Goal: Task Accomplishment & Management: Manage account settings

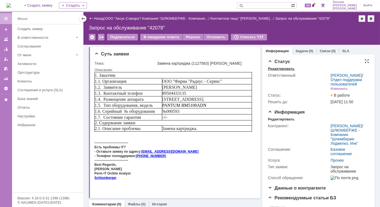
click at [275, 70] on div "Редактировать" at bounding box center [281, 69] width 27 height 4
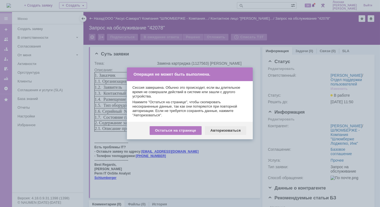
click at [221, 130] on div "Авторизоваться" at bounding box center [225, 130] width 41 height 9
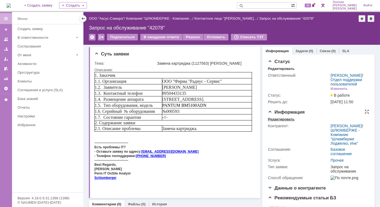
click at [280, 122] on div "Редактировать" at bounding box center [281, 119] width 27 height 4
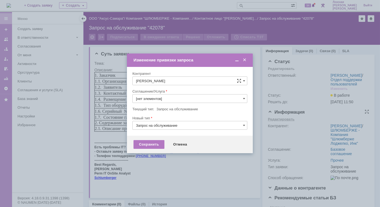
type input "Прочее"
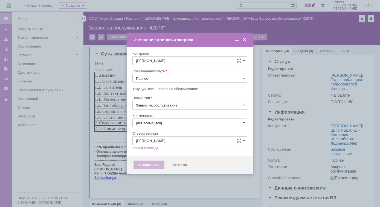
type input "3. Низкая"
type input "[не указано]"
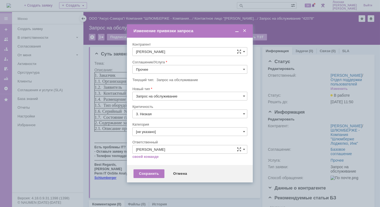
click at [244, 30] on span at bounding box center [244, 30] width 5 height 5
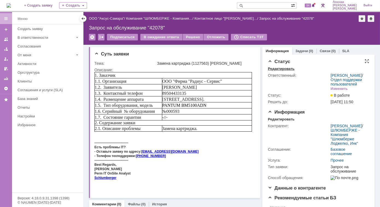
click at [281, 70] on div "Редактировать" at bounding box center [281, 69] width 27 height 4
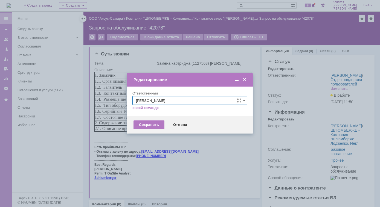
click at [243, 78] on span at bounding box center [244, 79] width 5 height 5
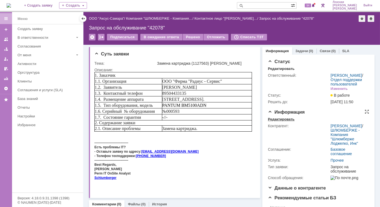
click at [278, 122] on div "Редактировать" at bounding box center [281, 119] width 27 height 4
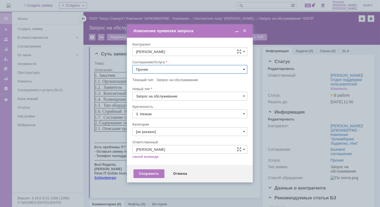
click at [243, 70] on span at bounding box center [244, 69] width 2 height 4
click at [174, 77] on span "Шлюмберже (вся [GEOGRAPHIC_DATA])" at bounding box center [190, 77] width 108 height 4
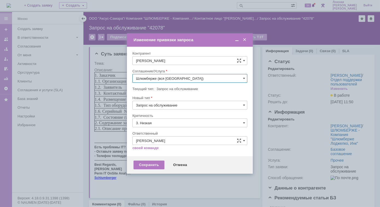
type input "Шлюмберже (вся [GEOGRAPHIC_DATA])"
click at [243, 105] on span at bounding box center [244, 105] width 2 height 4
click at [245, 92] on div "Текущий тип: Запрос на обслуживание" at bounding box center [189, 89] width 115 height 5
type input "Запрос на обслуживание"
click at [244, 81] on input "Шлюмберже (вся [GEOGRAPHIC_DATA])" at bounding box center [189, 78] width 115 height 9
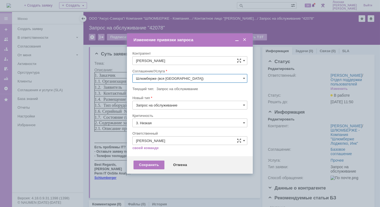
scroll to position [98, 0]
click at [184, 127] on span "ПТ_Замена расходных материалов / ресурсных деталей" at bounding box center [190, 126] width 108 height 4
type input "ПТ_Замена расходных материалов / ресурсных деталей"
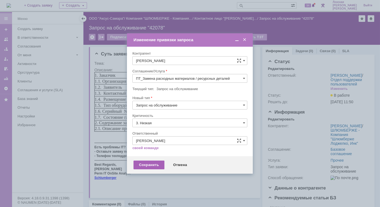
click at [149, 166] on div "Сохранить" at bounding box center [148, 165] width 31 height 9
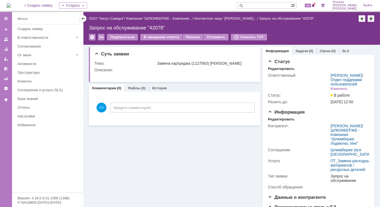
scroll to position [0, 0]
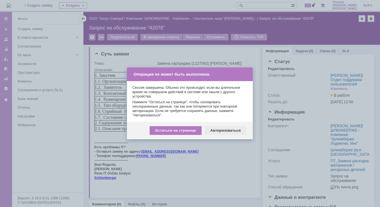
click at [224, 131] on div "Авторизоваться" at bounding box center [225, 130] width 41 height 9
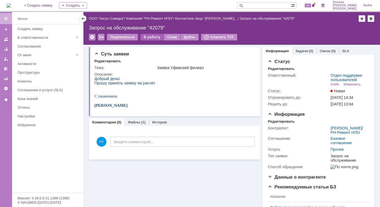
click at [150, 36] on div "В работу" at bounding box center [151, 37] width 23 height 7
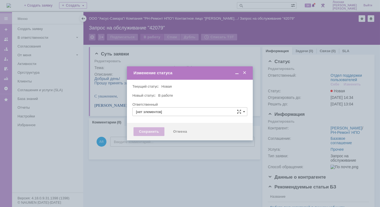
type input "Отдел поддержки пользователей"
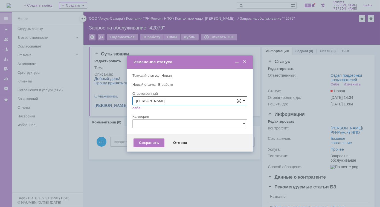
click at [243, 103] on span at bounding box center [244, 101] width 2 height 4
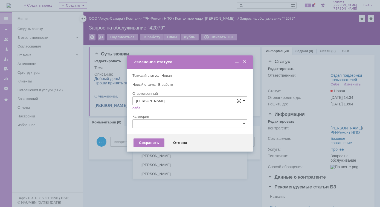
scroll to position [73, 0]
click at [177, 135] on span "Новоженова Наталья Алексеевна" at bounding box center [190, 137] width 108 height 4
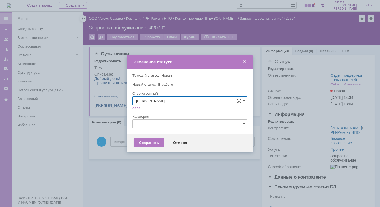
type input "Новоженова Наталья Алексеевна"
click at [151, 144] on div "Сохранить" at bounding box center [148, 143] width 31 height 9
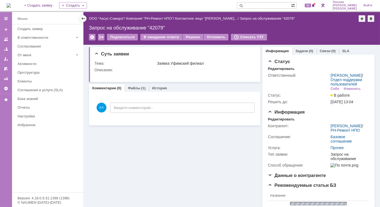
scroll to position [0, 0]
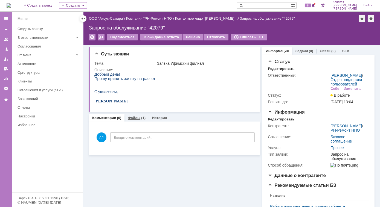
click at [139, 117] on div "Файлы (1)" at bounding box center [137, 118] width 18 height 4
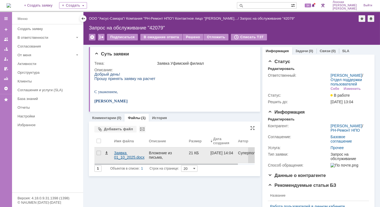
click at [120, 153] on div "Заявка 01_10_2025.docx" at bounding box center [129, 155] width 30 height 9
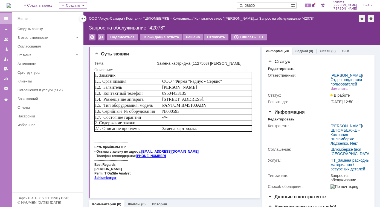
type input "28620"
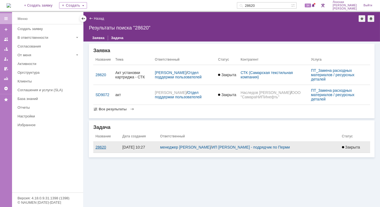
click at [102, 146] on div "28620" at bounding box center [106, 147] width 22 height 4
click at [99, 146] on div "28620" at bounding box center [106, 147] width 22 height 4
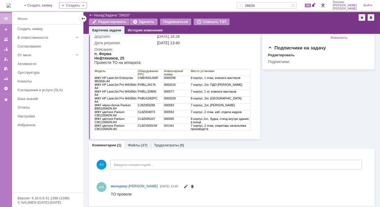
scroll to position [55, 0]
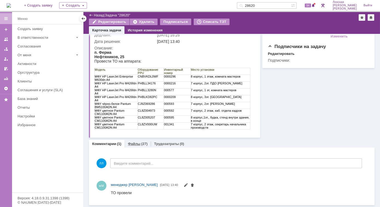
click at [138, 145] on link "Файлы" at bounding box center [134, 144] width 13 height 4
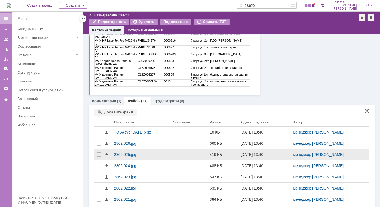
scroll to position [129, 0]
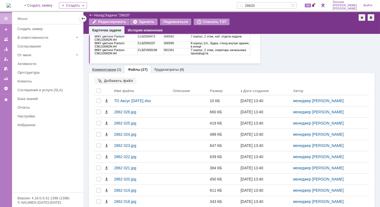
click at [107, 69] on link "Комментарии" at bounding box center [104, 69] width 24 height 4
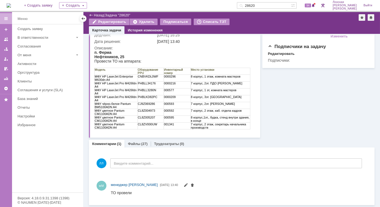
scroll to position [30, 0]
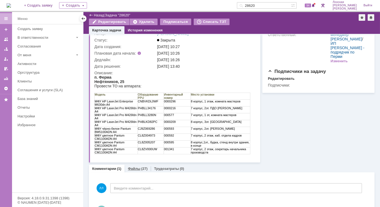
click at [136, 169] on link "Файлы" at bounding box center [134, 169] width 13 height 4
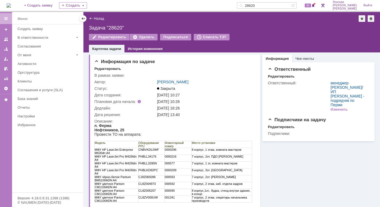
click at [11, 5] on img at bounding box center [9, 5] width 4 height 4
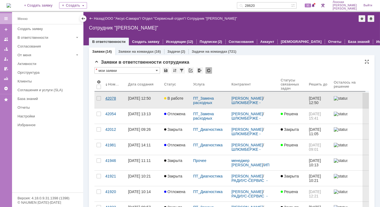
click at [111, 97] on div "42078" at bounding box center [114, 98] width 18 height 4
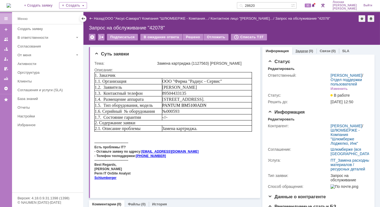
click at [296, 51] on link "Задачи" at bounding box center [301, 51] width 13 height 4
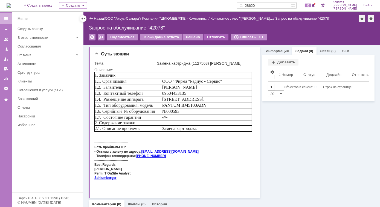
click at [207, 39] on div "Отложить" at bounding box center [215, 37] width 25 height 7
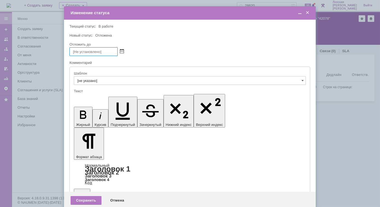
click at [122, 53] on span at bounding box center [122, 51] width 4 height 4
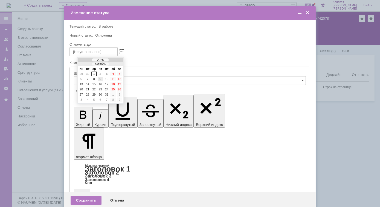
click at [101, 80] on div "9" at bounding box center [100, 79] width 5 height 5
type input "09.10.2025 14:38"
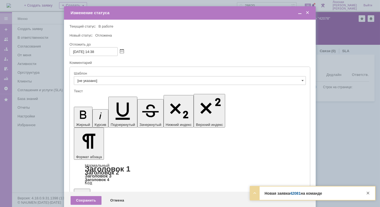
click at [298, 14] on span at bounding box center [299, 12] width 5 height 5
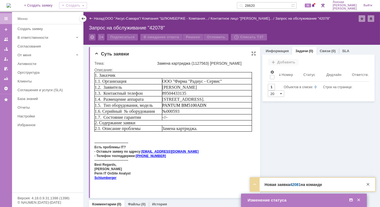
click at [206, 108] on td "PANTUM BM5100ADN" at bounding box center [206, 105] width 90 height 6
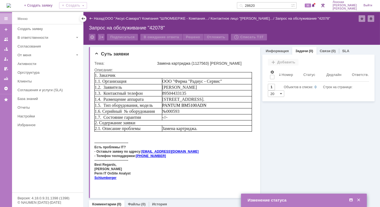
click at [292, 194] on td "Изменение статуса" at bounding box center [304, 200] width 126 height 13
click at [293, 200] on div "Изменение статуса" at bounding box center [304, 200] width 114 height 5
click at [282, 202] on div "Изменение статуса" at bounding box center [304, 200] width 114 height 5
click at [351, 198] on span at bounding box center [350, 200] width 5 height 5
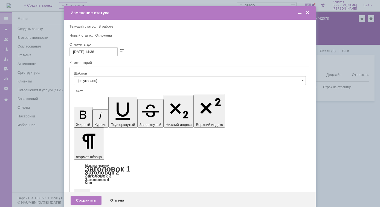
click at [121, 53] on span at bounding box center [122, 51] width 4 height 4
click at [147, 53] on div "09.10.2025 14:38" at bounding box center [189, 51] width 240 height 9
click at [108, 54] on input "09.10.2025 14:38" at bounding box center [93, 51] width 48 height 9
type input "09.10.2025 16:55"
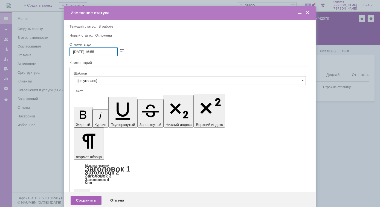
click at [87, 196] on div "Сохранить" at bounding box center [85, 200] width 31 height 9
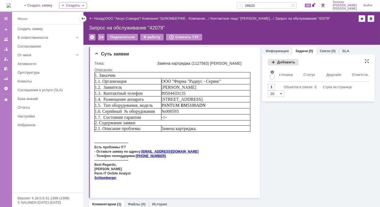
click at [271, 63] on div "Добавить" at bounding box center [283, 62] width 31 height 7
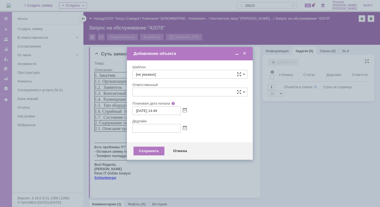
type input "[не указано]"
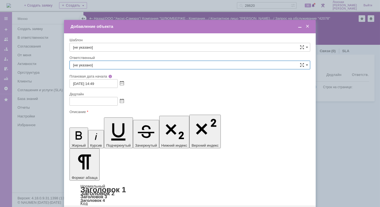
click at [116, 65] on input "[не указано]" at bounding box center [189, 65] width 240 height 9
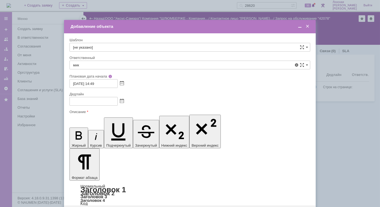
click at [99, 105] on span "менеджер МИКО" at bounding box center [189, 105] width 233 height 4
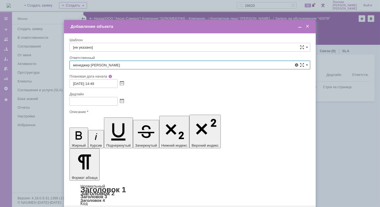
type input "менеджер МИКО"
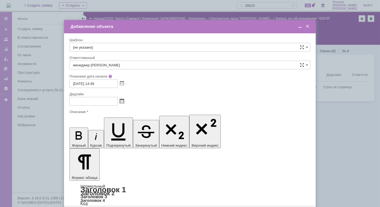
click at [121, 103] on span at bounding box center [122, 101] width 4 height 4
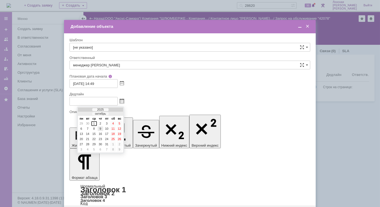
click at [100, 129] on div "9" at bounding box center [100, 129] width 5 height 5
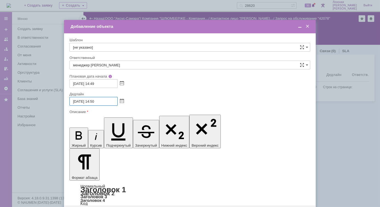
click at [105, 102] on input "09.10.2025 14:50" at bounding box center [93, 101] width 48 height 9
type input "09.10.2025 14:00"
click at [299, 27] on span at bounding box center [299, 26] width 5 height 5
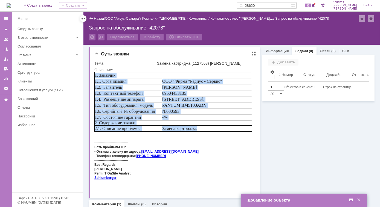
drag, startPoint x: 214, startPoint y: 133, endPoint x: 94, endPoint y: 50, distance: 145.8
click at [94, 72] on html "1. Заказчик 1.1. Организация ООО "Фирма "Радиус - Сервис" 1.2. Заявитель Ekater…" at bounding box center [172, 128] width 157 height 112
copy tbody "1. Заказчик 1.1. Организация ООО "Фирма "Радиус - Сервис" 1.2. Заявитель Ekater…"
click at [350, 200] on span at bounding box center [350, 200] width 5 height 5
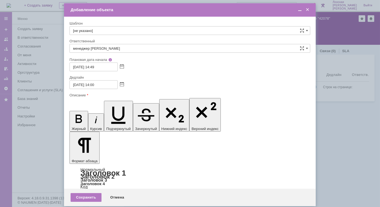
drag, startPoint x: 237, startPoint y: 1579, endPoint x: 179, endPoint y: 1577, distance: 58.2
drag, startPoint x: 231, startPoint y: 1576, endPoint x: 199, endPoint y: 1577, distance: 31.7
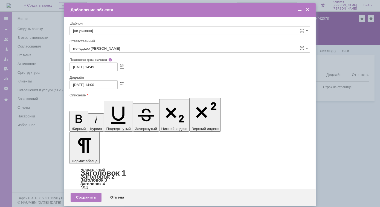
drag, startPoint x: 234, startPoint y: 1576, endPoint x: 175, endPoint y: 1575, distance: 59.6
drag, startPoint x: 236, startPoint y: 1577, endPoint x: 176, endPoint y: 1577, distance: 59.8
drag, startPoint x: 234, startPoint y: 1579, endPoint x: 175, endPoint y: 1579, distance: 59.6
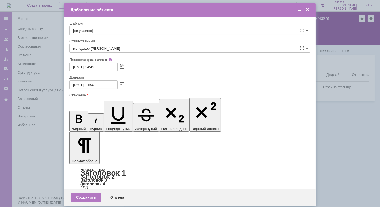
copy span "ООО "Фирма "Радиус - Сервис""
drag, startPoint x: 107, startPoint y: 1563, endPoint x: 101, endPoint y: 1562, distance: 6.1
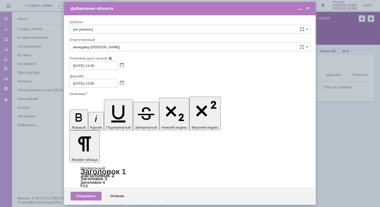
drag, startPoint x: 211, startPoint y: 1591, endPoint x: 177, endPoint y: 1592, distance: 34.2
drag, startPoint x: 291, startPoint y: 1604, endPoint x: 193, endPoint y: 1603, distance: 98.4
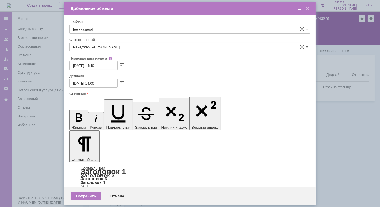
drag, startPoint x: 288, startPoint y: 1604, endPoint x: 175, endPoint y: 1604, distance: 112.8
copy span "Пермь, п.Ферма, Нефтяников 25, 7 корпус, 2 этаж, 8 кабинет."
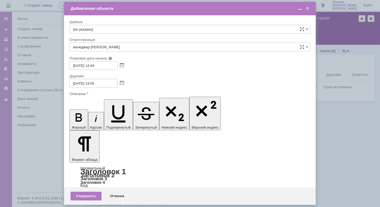
drag, startPoint x: 193, startPoint y: 1629, endPoint x: 174, endPoint y: 1630, distance: 18.9
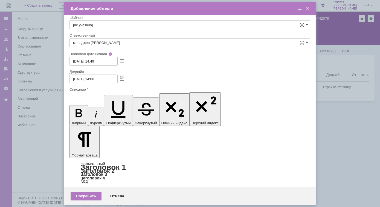
scroll to position [6, 0]
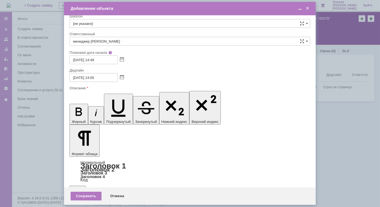
drag, startPoint x: 213, startPoint y: 1628, endPoint x: 178, endPoint y: 1626, distance: 34.8
drag, startPoint x: 210, startPoint y: 1627, endPoint x: 175, endPoint y: 1627, distance: 34.7
copy span "Замена картриджа."
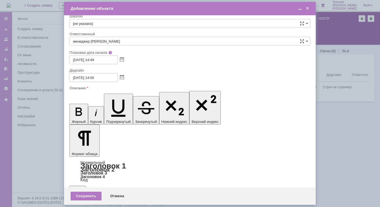
drag, startPoint x: 74, startPoint y: 1560, endPoint x: 113, endPoint y: 1563, distance: 38.6
click at [74, 105] on icon "button" at bounding box center [79, 112] width 14 height 14
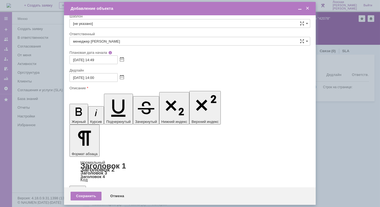
scroll to position [25, 0]
drag, startPoint x: 74, startPoint y: 1566, endPoint x: 275, endPoint y: 1639, distance: 214.1
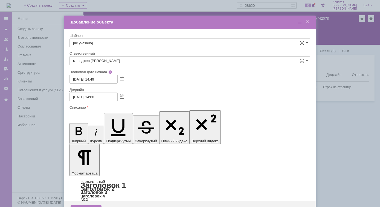
drag, startPoint x: 97, startPoint y: 1612, endPoint x: 199, endPoint y: 1613, distance: 102.5
drag, startPoint x: 200, startPoint y: 1613, endPoint x: 82, endPoint y: 1613, distance: 118.3
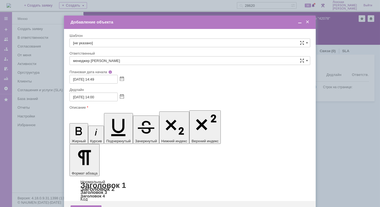
drag, startPoint x: 82, startPoint y: 1613, endPoint x: 222, endPoint y: 1583, distance: 143.8
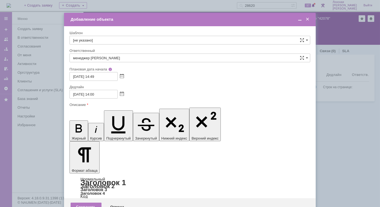
click at [75, 124] on icon "button" at bounding box center [78, 128] width 6 height 8
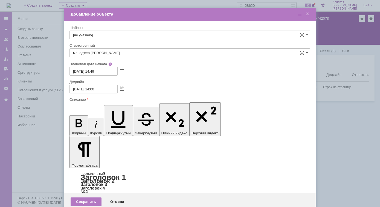
click at [86, 198] on div "Сохранить" at bounding box center [85, 202] width 31 height 9
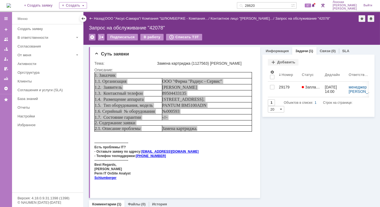
click at [296, 52] on link "Задачи" at bounding box center [301, 51] width 13 height 4
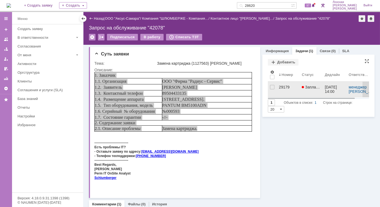
click at [306, 89] on span "Запланирована" at bounding box center [316, 87] width 31 height 4
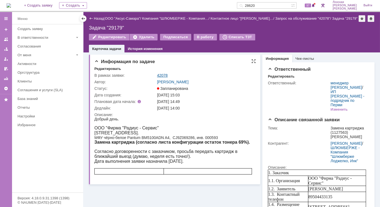
click at [164, 77] on link "42078" at bounding box center [162, 75] width 11 height 4
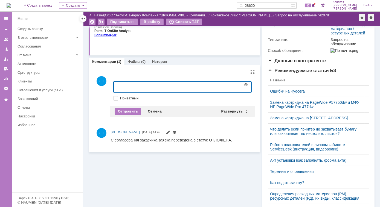
click at [243, 86] on span at bounding box center [245, 84] width 7 height 7
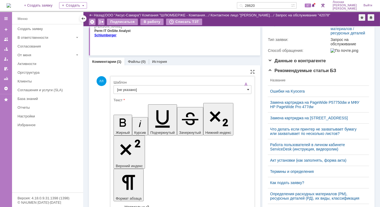
click at [247, 90] on span at bounding box center [248, 89] width 2 height 4
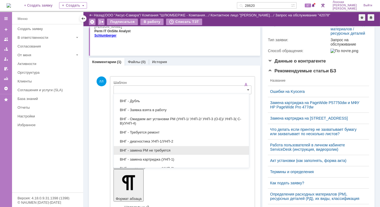
scroll to position [25, 0]
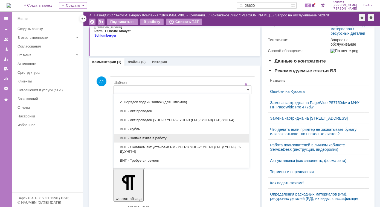
click at [158, 137] on span "ВНГ - Заявка взята в работу" at bounding box center [181, 138] width 128 height 4
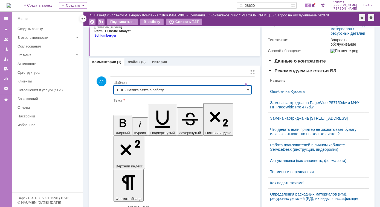
click at [247, 90] on input "ВНГ - Заявка взята в работу" at bounding box center [182, 90] width 138 height 9
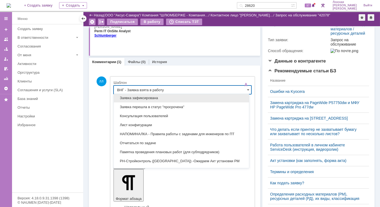
scroll to position [390, 0]
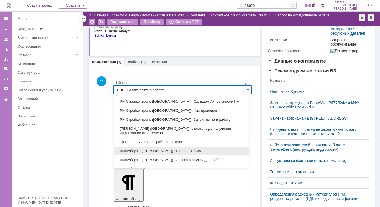
click at [176, 149] on span "Шлюмберже (Лонская) - Взята в работу" at bounding box center [181, 151] width 128 height 4
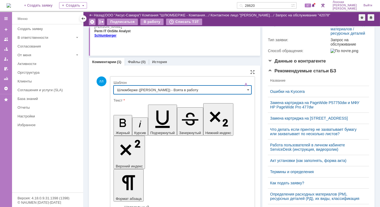
type input "Шлюмберже (Лонская) - Взята в работу"
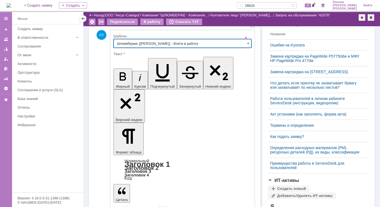
scroll to position [173, 0]
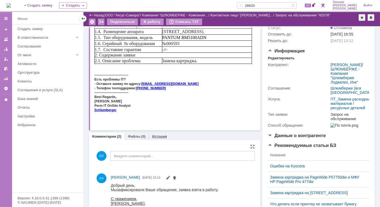
scroll to position [0, 0]
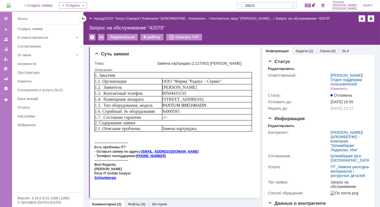
click at [11, 5] on img at bounding box center [9, 5] width 4 height 4
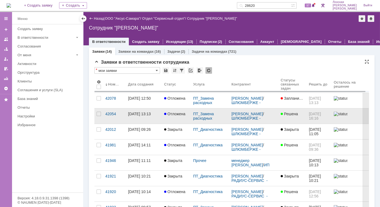
click at [148, 114] on div "30.09.2025 13:13" at bounding box center [139, 114] width 23 height 4
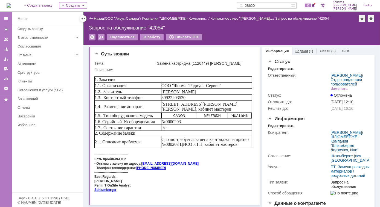
click at [296, 54] on div "Задачи (1)" at bounding box center [304, 51] width 24 height 8
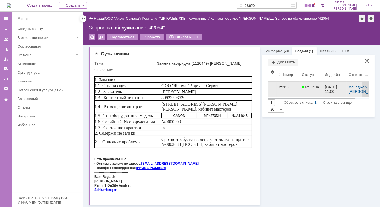
click at [283, 87] on div "29159" at bounding box center [287, 87] width 19 height 4
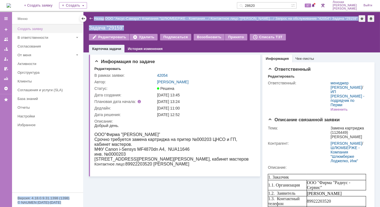
drag, startPoint x: 130, startPoint y: 28, endPoint x: 78, endPoint y: 29, distance: 51.6
click at [78, 29] on div "Меню Меню Создать заявку В ответственности Согласования От меня Активности Оргс…" at bounding box center [190, 109] width 380 height 195
copy div "Создать заявку В ответственности Согласования От меня Активности Оргструктура К…"
click at [157, 29] on div "Задача "29159"" at bounding box center [231, 27] width 285 height 5
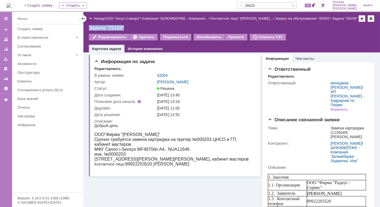
drag, startPoint x: 125, startPoint y: 29, endPoint x: 89, endPoint y: 28, distance: 35.8
click at [89, 28] on div "Задача "29159"" at bounding box center [231, 27] width 285 height 5
copy div "Задача "29159""
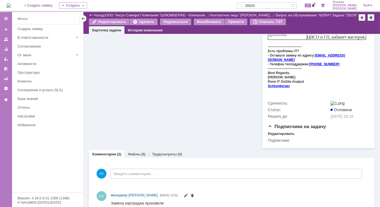
scroll to position [273, 0]
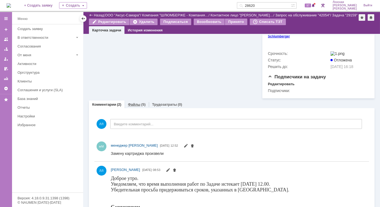
click at [132, 102] on link "Файлы" at bounding box center [134, 104] width 13 height 4
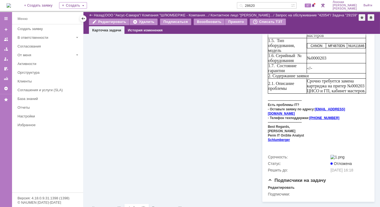
scroll to position [256, 0]
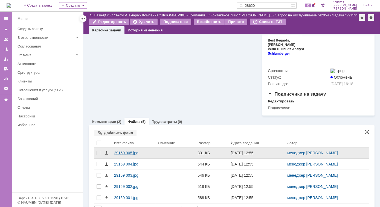
click at [122, 151] on div "29159 005.jpg" at bounding box center [133, 153] width 39 height 4
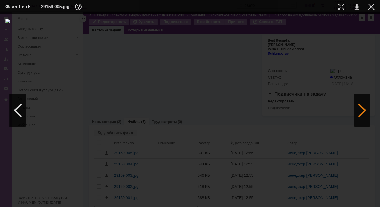
click at [355, 107] on div at bounding box center [362, 110] width 16 height 33
click at [358, 107] on div at bounding box center [362, 110] width 16 height 33
click at [357, 111] on div at bounding box center [362, 110] width 16 height 33
click at [341, 7] on div at bounding box center [340, 7] width 7 height 7
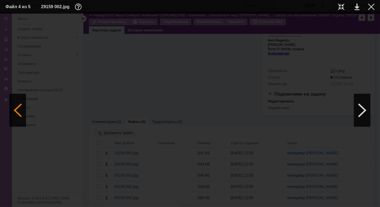
click at [22, 114] on div at bounding box center [18, 110] width 16 height 33
click at [21, 107] on div at bounding box center [18, 110] width 16 height 33
click at [15, 113] on div at bounding box center [18, 110] width 16 height 33
click at [17, 113] on div at bounding box center [18, 110] width 16 height 33
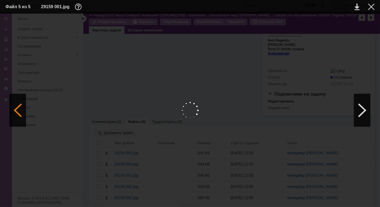
click at [17, 113] on div at bounding box center [18, 110] width 16 height 33
click at [357, 110] on div at bounding box center [362, 110] width 16 height 33
click at [340, 8] on div at bounding box center [340, 7] width 7 height 7
click at [370, 7] on div at bounding box center [371, 7] width 7 height 7
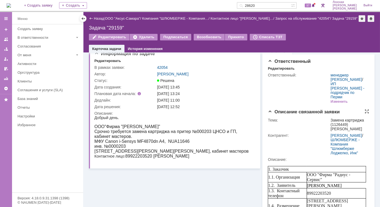
scroll to position [0, 0]
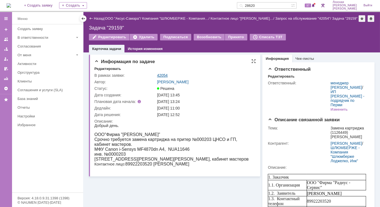
click at [159, 75] on link "42054" at bounding box center [162, 75] width 11 height 4
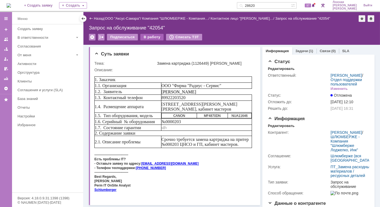
click at [149, 36] on div "В работу" at bounding box center [151, 37] width 23 height 7
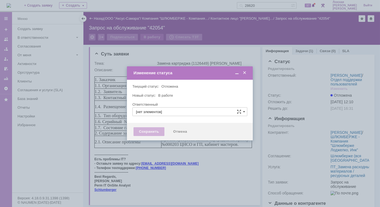
type input "[PERSON_NAME]"
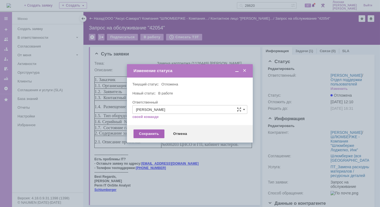
click at [153, 133] on div "Сохранить" at bounding box center [148, 134] width 31 height 9
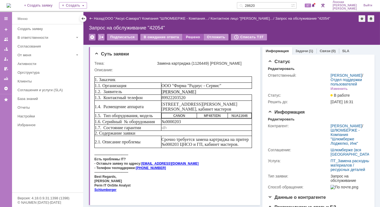
click at [191, 37] on div "Решено" at bounding box center [193, 37] width 21 height 7
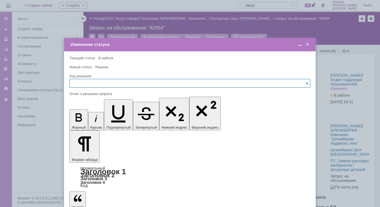
click at [305, 83] on span at bounding box center [306, 83] width 2 height 4
click at [79, 122] on span "Решено" at bounding box center [189, 120] width 233 height 4
type input "Решено"
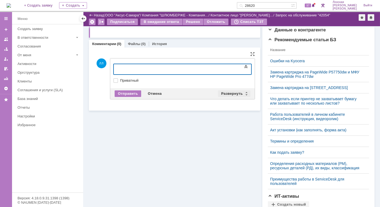
click at [244, 93] on div "Развернуть" at bounding box center [234, 93] width 33 height 7
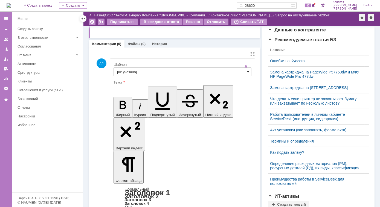
click at [247, 72] on span at bounding box center [248, 72] width 2 height 4
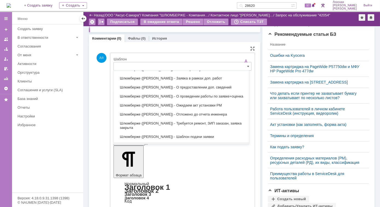
scroll to position [162, 0]
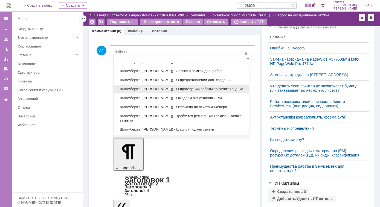
click at [195, 87] on span "Шлюмберже (Лонская) - О проведении работы по заявке+оценка" at bounding box center [181, 89] width 128 height 4
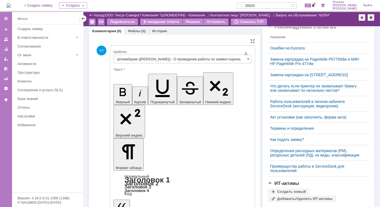
drag, startPoint x: 167, startPoint y: 1259, endPoint x: 120, endPoint y: 1254, distance: 47.0
drag, startPoint x: 182, startPoint y: 1259, endPoint x: 172, endPoint y: 1242, distance: 19.3
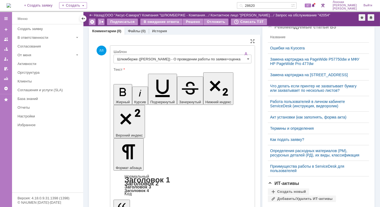
click at [248, 60] on input "Шлюмберже (Лонская) - О проведении работы по заявке+оценка" at bounding box center [182, 59] width 138 height 9
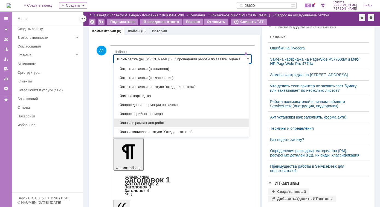
scroll to position [250, 0]
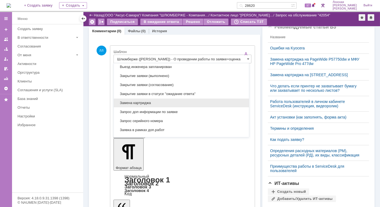
click at [148, 103] on div "Замена картриджа" at bounding box center [181, 103] width 135 height 9
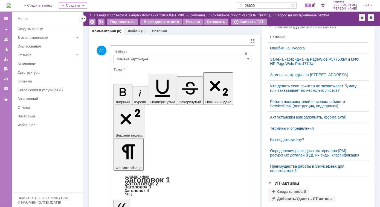
drag, startPoint x: 163, startPoint y: 1260, endPoint x: 117, endPoint y: 1238, distance: 50.9
copy body "Добрый день На аппарате проведена замена РМ (РД) Данный расходный материал спис…"
click at [247, 60] on input "Замена картриджа" at bounding box center [182, 59] width 138 height 9
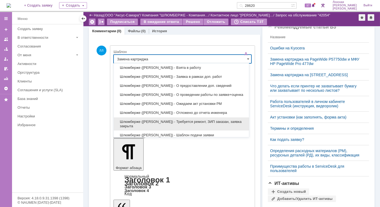
scroll to position [449, 0]
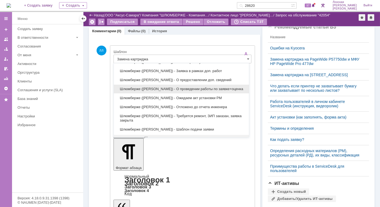
click at [186, 87] on span "Шлюмберже (Лонская) - О проведении работы по заявке+оценка" at bounding box center [181, 89] width 128 height 4
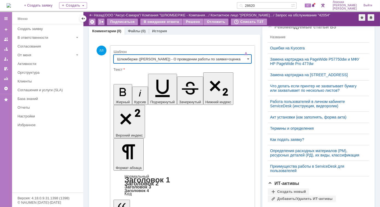
type input "Шлюмберже (Лонская) - О проведении работы по заявке+оценка"
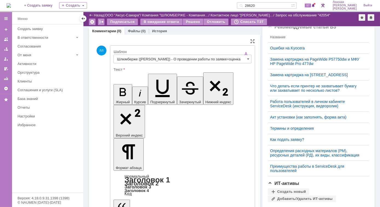
drag, startPoint x: 170, startPoint y: 1258, endPoint x: 118, endPoint y: 1241, distance: 55.2
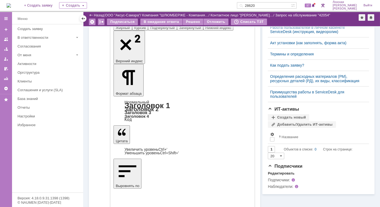
scroll to position [236, 0]
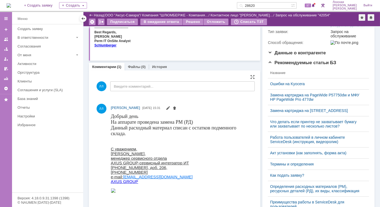
scroll to position [87, 0]
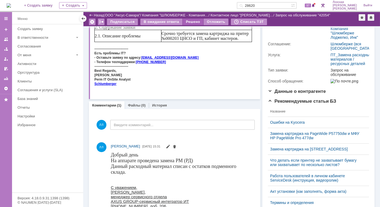
click at [190, 22] on div "Решено" at bounding box center [193, 22] width 21 height 7
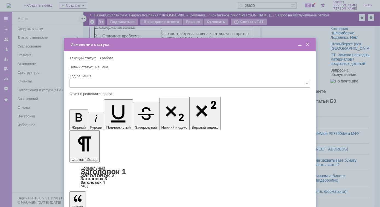
scroll to position [0, 0]
click at [307, 83] on span at bounding box center [306, 83] width 2 height 4
click at [82, 118] on span "Решено" at bounding box center [189, 120] width 233 height 4
type input "Решено"
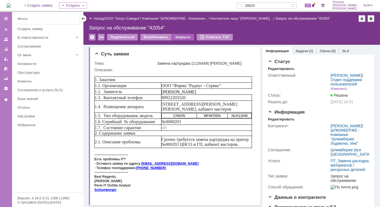
click at [179, 39] on div "Закрыть" at bounding box center [183, 37] width 22 height 7
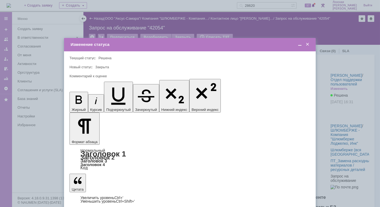
click at [307, 44] on span at bounding box center [306, 44] width 5 height 5
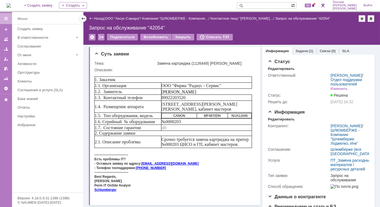
click at [11, 5] on img at bounding box center [9, 5] width 4 height 4
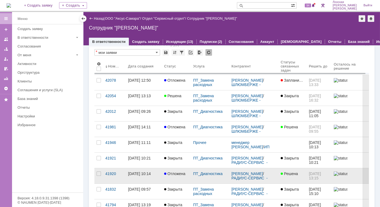
scroll to position [25, 0]
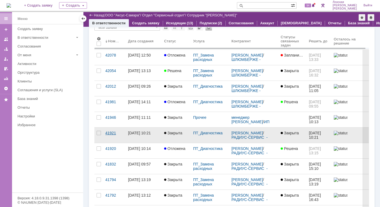
click at [103, 129] on link "41921" at bounding box center [114, 135] width 23 height 15
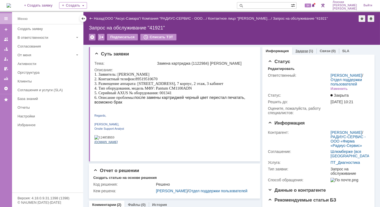
click at [298, 51] on link "Задачи" at bounding box center [301, 51] width 13 height 4
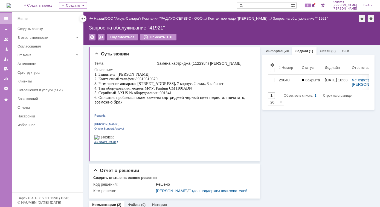
click at [11, 3] on img at bounding box center [9, 5] width 4 height 4
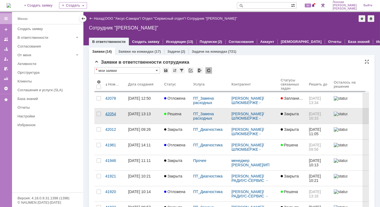
click at [113, 113] on div "42054" at bounding box center [114, 114] width 18 height 4
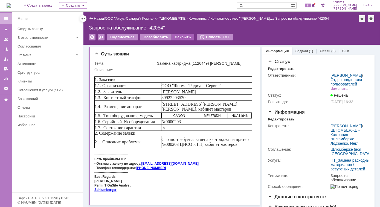
click at [180, 37] on div "Закрыть" at bounding box center [183, 37] width 22 height 7
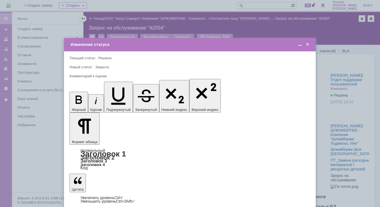
click at [100, 67] on span "Закрыта" at bounding box center [102, 67] width 14 height 4
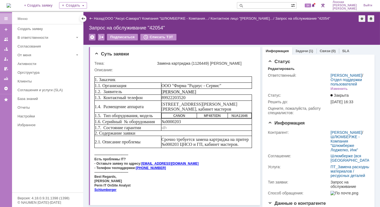
click at [9, 3] on img at bounding box center [9, 5] width 4 height 4
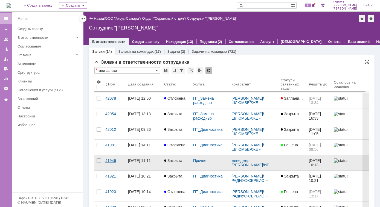
click at [112, 160] on div "41946" at bounding box center [114, 160] width 18 height 4
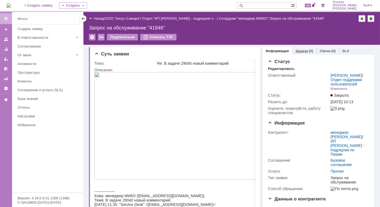
click at [298, 51] on link "Задачи" at bounding box center [301, 51] width 13 height 4
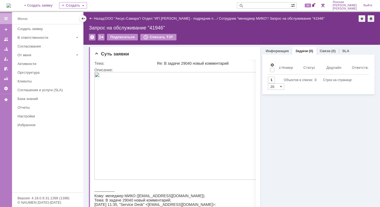
click at [154, 28] on div "Запрос на обслуживание "41946"" at bounding box center [231, 27] width 285 height 5
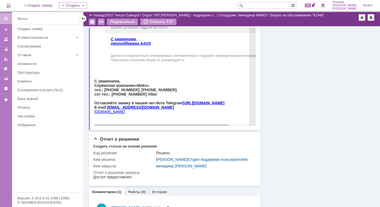
scroll to position [49, 0]
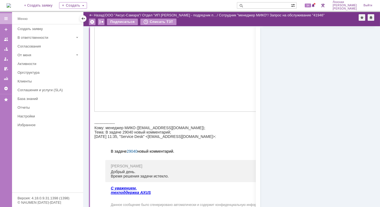
click at [11, 7] on img at bounding box center [9, 5] width 4 height 4
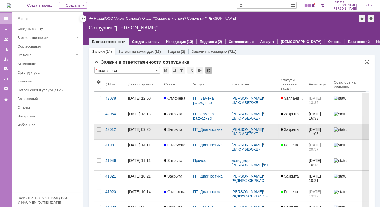
click at [116, 128] on div "42012" at bounding box center [114, 129] width 18 height 4
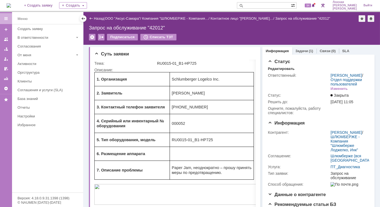
click at [11, 8] on img at bounding box center [9, 5] width 4 height 4
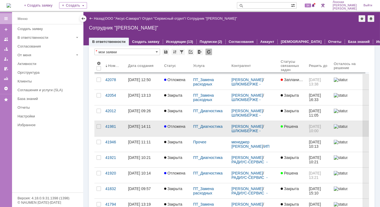
scroll to position [25, 0]
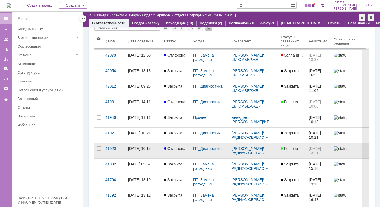
click at [113, 146] on div "41920" at bounding box center [114, 148] width 18 height 4
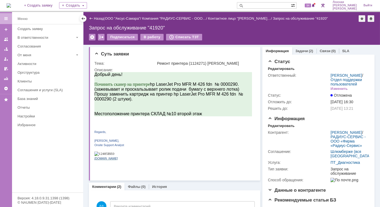
click at [11, 3] on img at bounding box center [9, 5] width 4 height 4
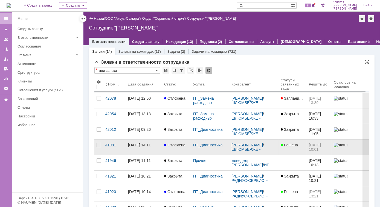
click at [111, 144] on div "41981" at bounding box center [114, 145] width 18 height 4
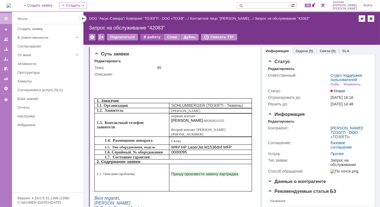
click at [150, 37] on div "В работу" at bounding box center [151, 37] width 23 height 7
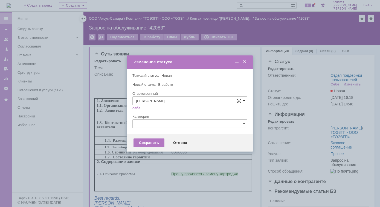
click at [244, 102] on span at bounding box center [244, 101] width 2 height 4
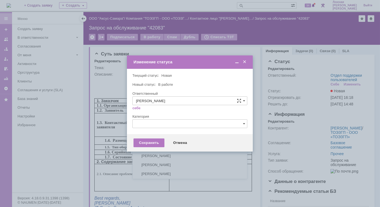
scroll to position [73, 0]
click at [180, 136] on span "[PERSON_NAME]" at bounding box center [190, 137] width 108 height 4
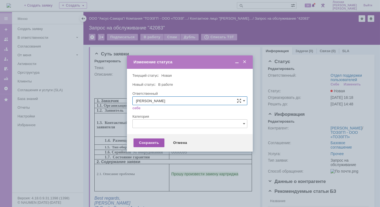
type input "[PERSON_NAME]"
click at [149, 141] on div "Сохранить" at bounding box center [148, 143] width 31 height 9
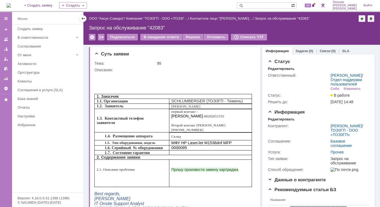
scroll to position [0, 0]
